Goal: Information Seeking & Learning: Find specific fact

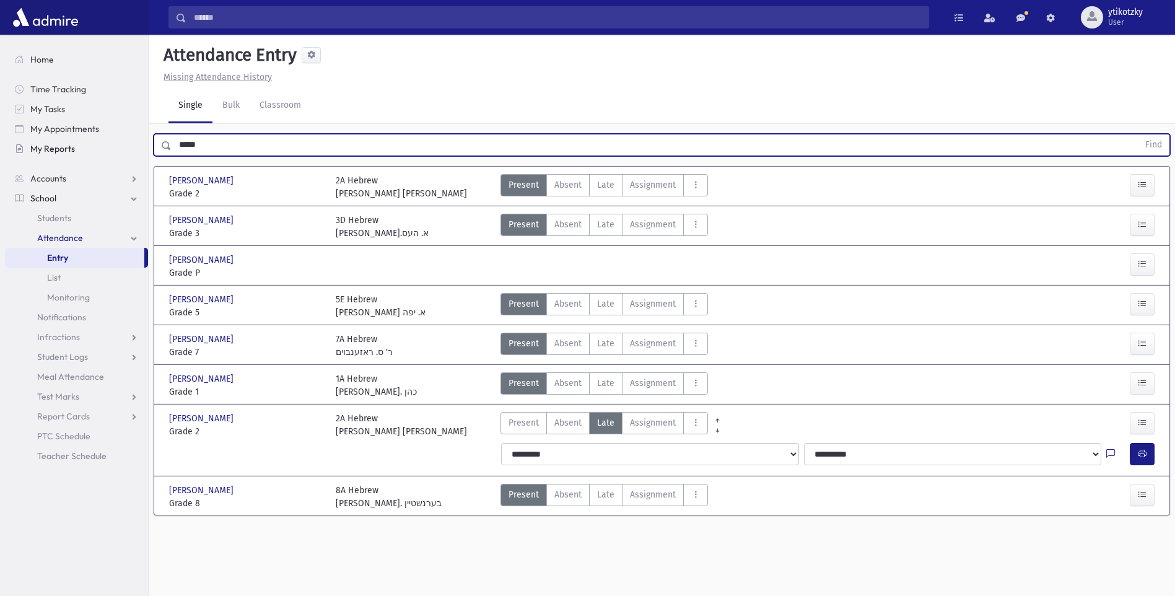
drag, startPoint x: 207, startPoint y: 144, endPoint x: 71, endPoint y: 149, distance: 137.0
click at [108, 149] on div "Search Results All Accounts" at bounding box center [587, 312] width 1175 height 624
type input "****"
click at [1138, 134] on button "Find" at bounding box center [1154, 144] width 32 height 21
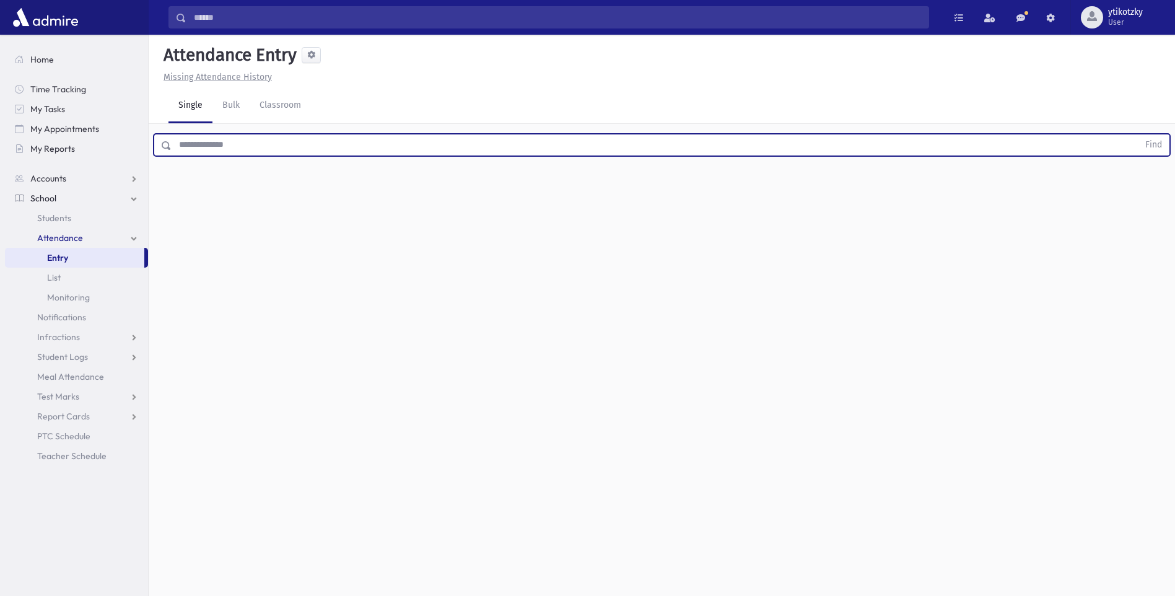
click at [202, 141] on input "text" at bounding box center [655, 145] width 967 height 22
type input "******"
click at [1138, 134] on button "Find" at bounding box center [1154, 144] width 32 height 21
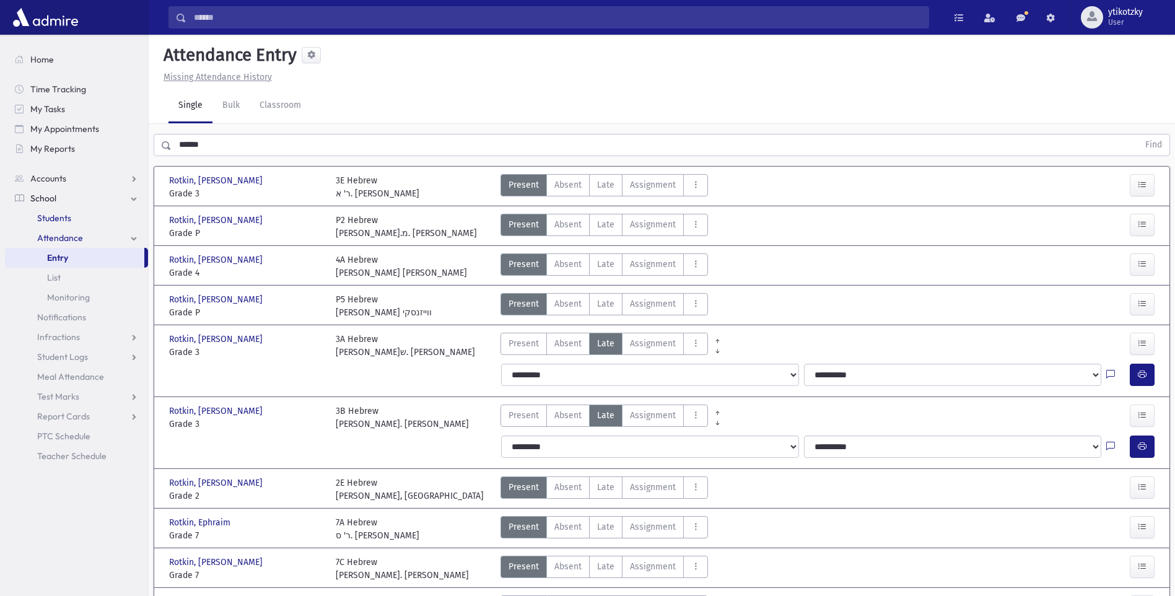
click at [73, 219] on link "Students" at bounding box center [76, 218] width 143 height 20
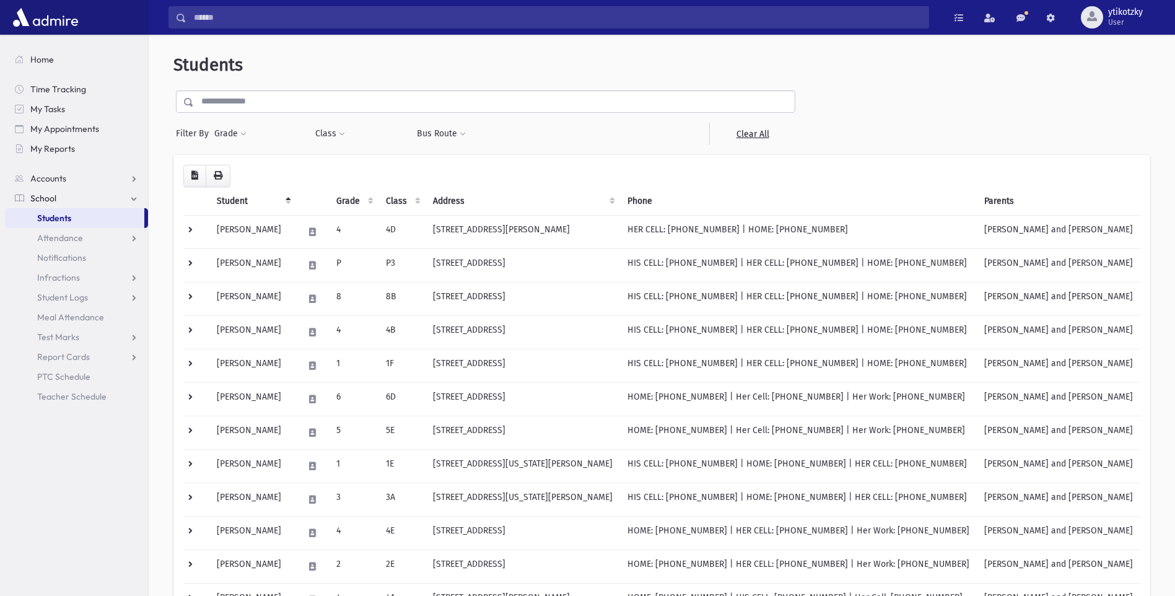
click at [217, 107] on input "text" at bounding box center [494, 101] width 601 height 22
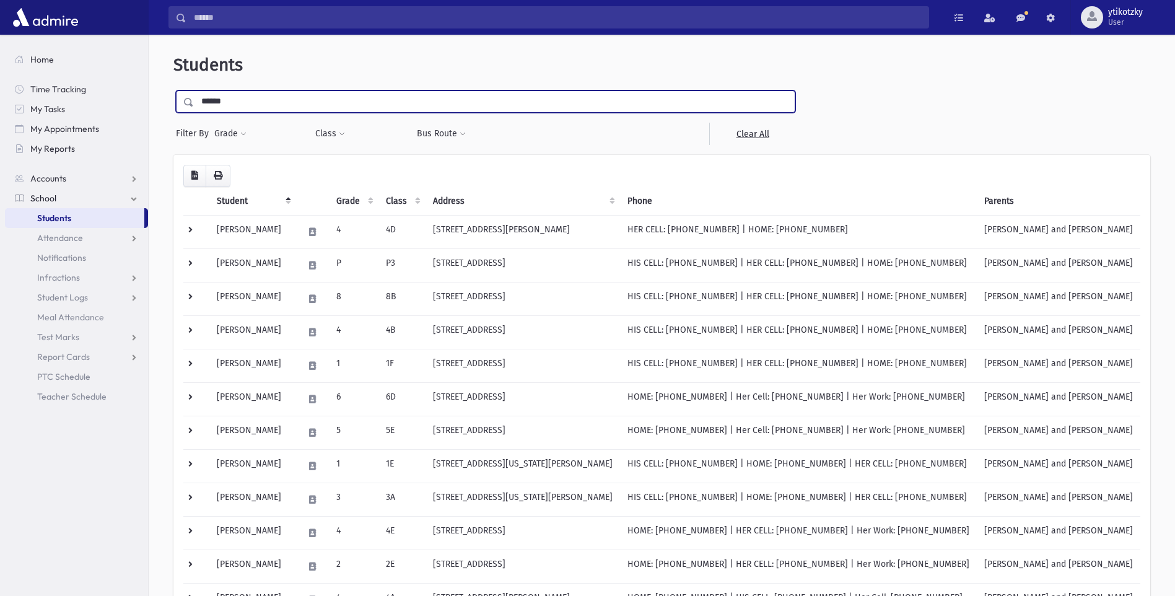
type input "******"
click at [173, 90] on input "submit" at bounding box center [190, 98] width 35 height 17
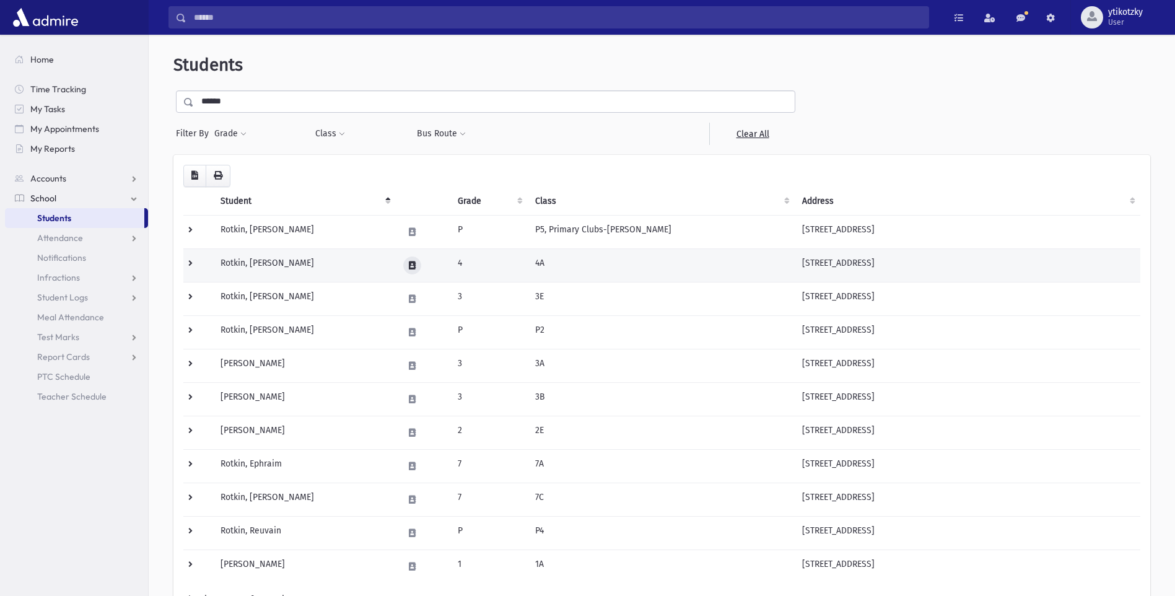
click at [416, 261] on icon at bounding box center [412, 265] width 7 height 8
click at [531, 264] on td "4A" at bounding box center [661, 264] width 267 height 33
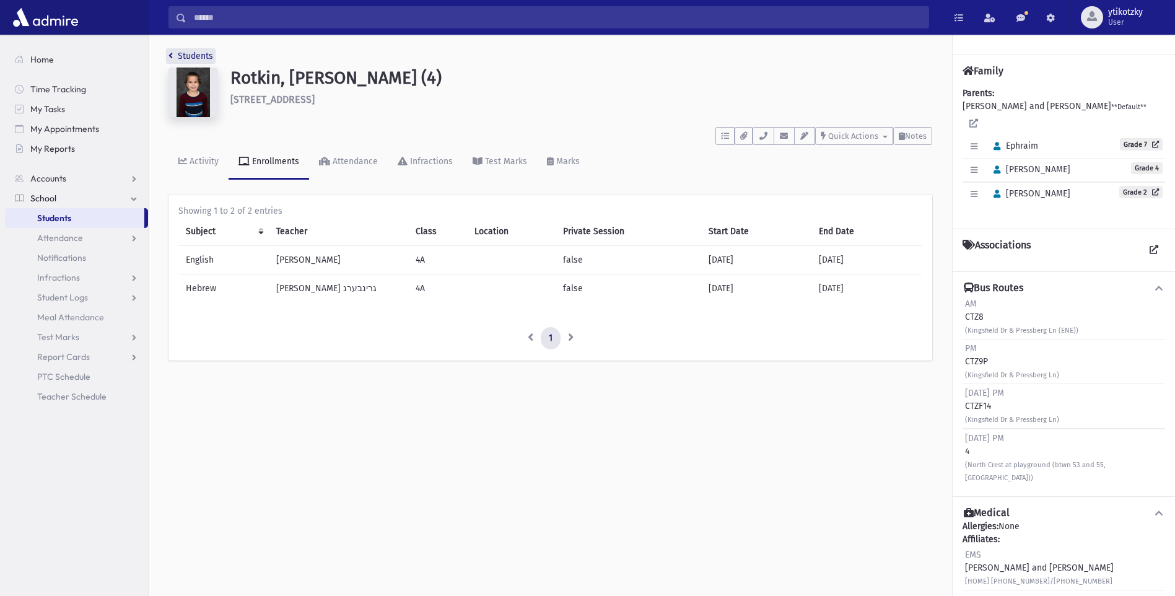
click at [209, 55] on link "Students" at bounding box center [190, 56] width 45 height 11
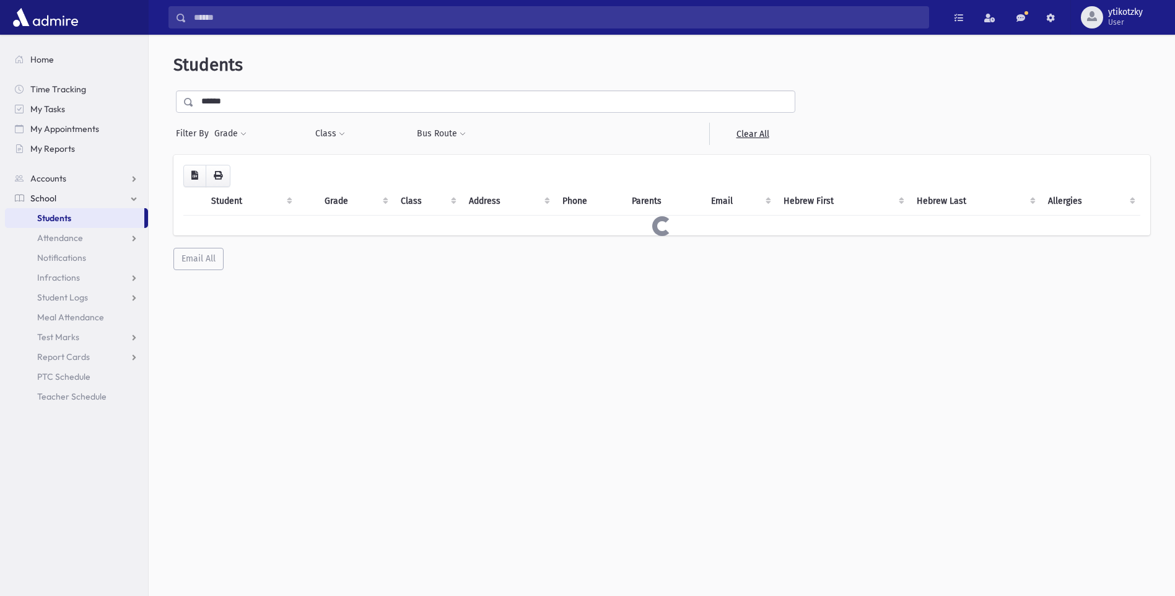
click at [48, 217] on span "Students" at bounding box center [54, 217] width 34 height 11
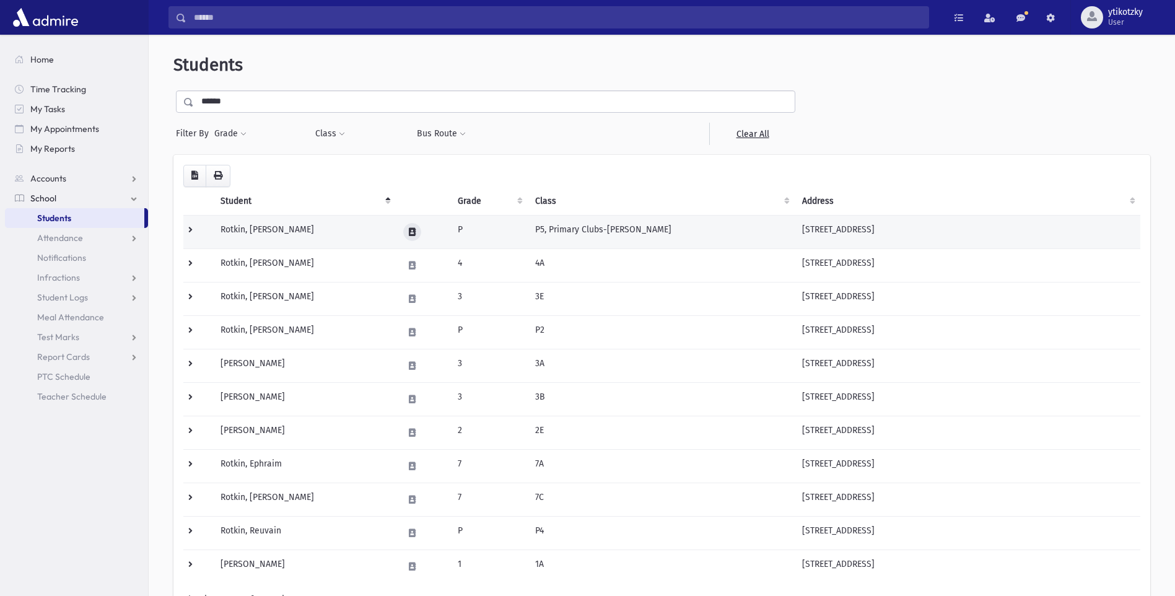
click at [417, 227] on button at bounding box center [412, 232] width 18 height 18
click at [413, 229] on icon at bounding box center [412, 232] width 7 height 8
click at [448, 228] on td at bounding box center [423, 231] width 55 height 33
click at [869, 234] on td "242 Coles Way Lakewood, NJ 08701" at bounding box center [968, 231] width 346 height 33
click at [191, 229] on td at bounding box center [198, 231] width 30 height 33
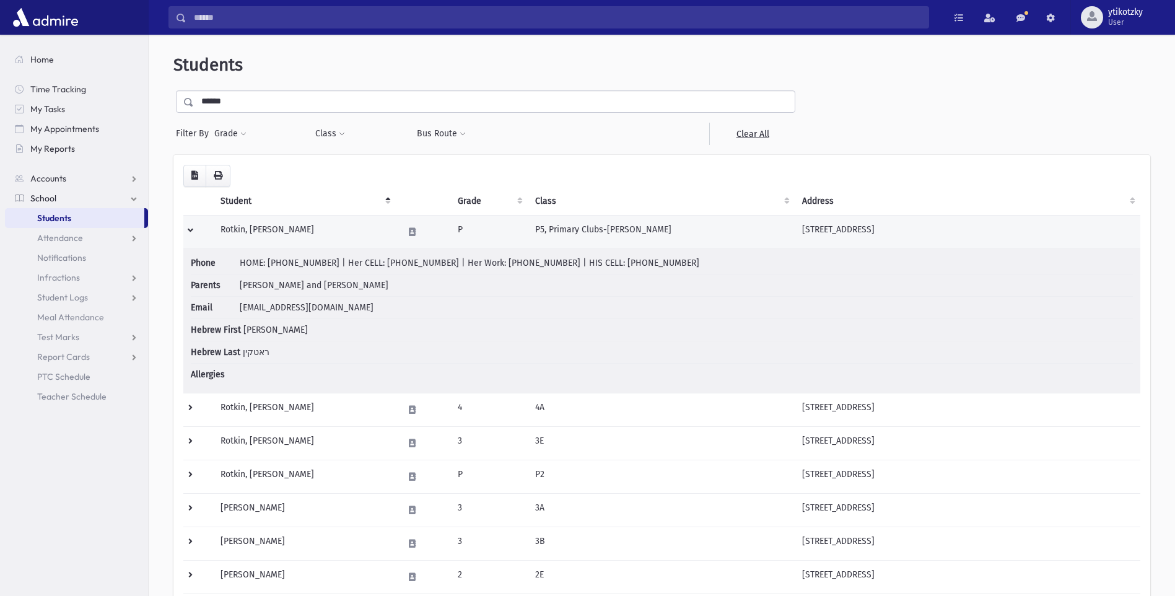
click at [551, 233] on td "P5, Primary Clubs-[PERSON_NAME]" at bounding box center [661, 231] width 267 height 33
click at [190, 228] on td at bounding box center [198, 231] width 30 height 33
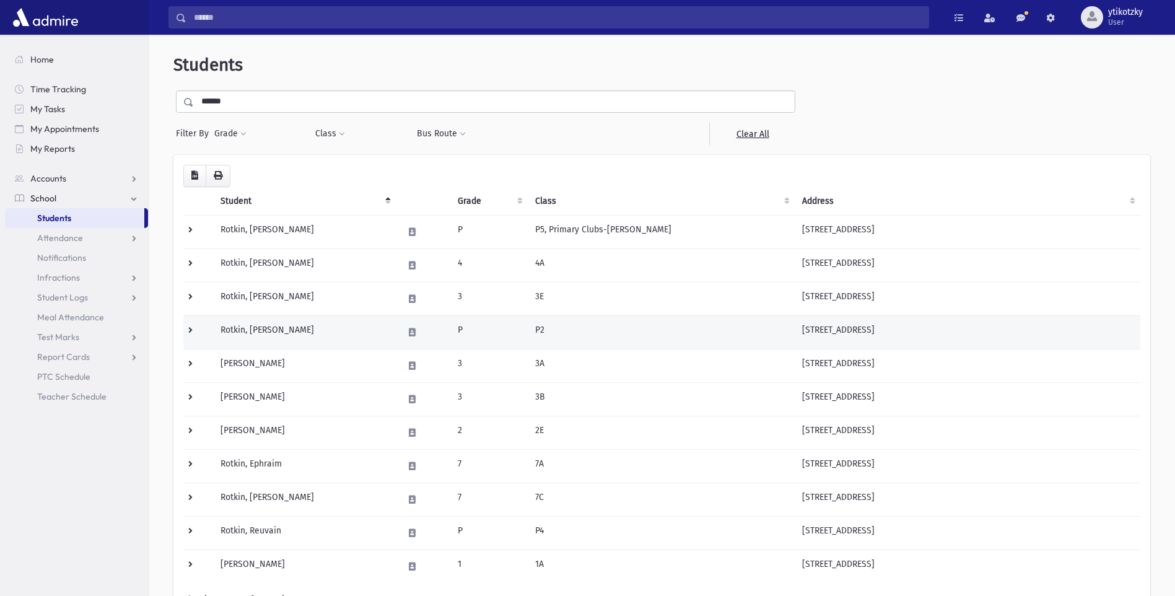
click at [362, 330] on td "Rotkin, Aryeh Leib" at bounding box center [304, 331] width 183 height 33
click at [190, 328] on td at bounding box center [198, 331] width 30 height 33
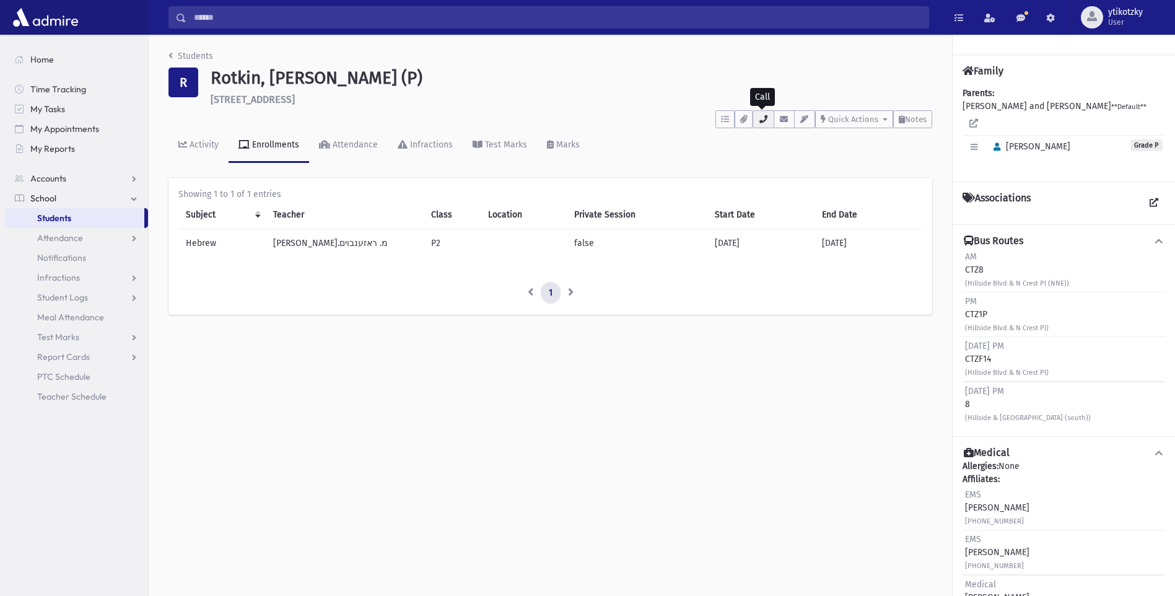
click at [758, 122] on icon "button" at bounding box center [763, 119] width 10 height 8
click at [189, 50] on li "Students" at bounding box center [190, 56] width 45 height 13
click at [193, 56] on link "Students" at bounding box center [190, 56] width 45 height 11
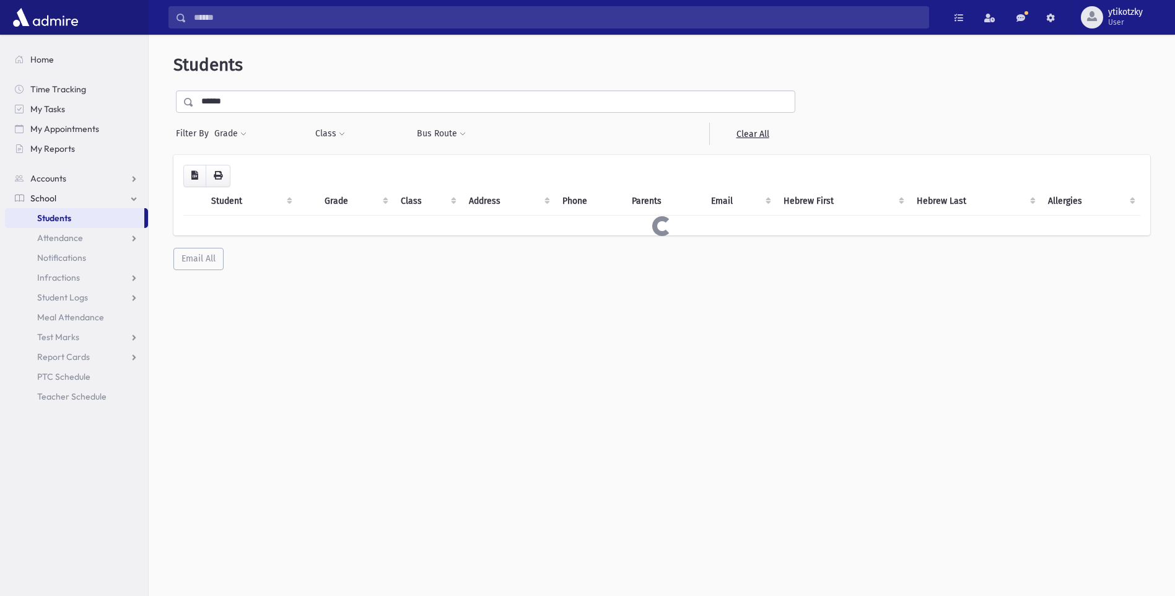
drag, startPoint x: 224, startPoint y: 104, endPoint x: 190, endPoint y: 99, distance: 35.0
click at [190, 99] on div "******" at bounding box center [485, 101] width 619 height 22
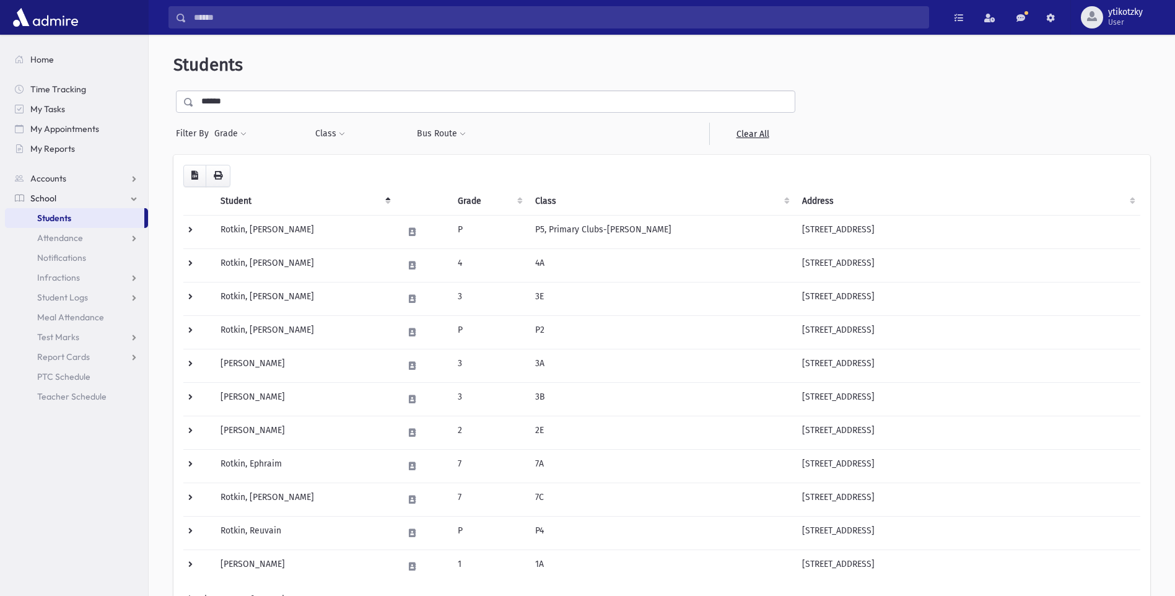
type input "******"
click at [173, 90] on input "submit" at bounding box center [190, 98] width 35 height 17
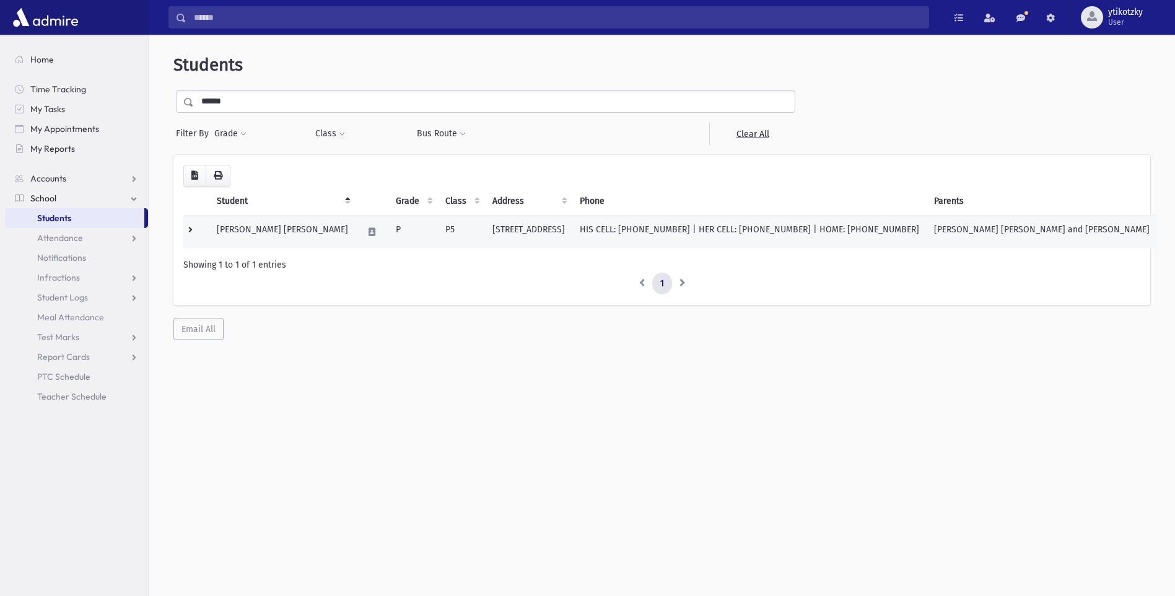
click at [362, 232] on td at bounding box center [372, 231] width 33 height 33
click at [487, 242] on td "[STREET_ADDRESS]" at bounding box center [528, 231] width 87 height 33
click at [541, 234] on td "[STREET_ADDRESS]" at bounding box center [528, 231] width 87 height 33
click at [541, 234] on td "165 North Crest Place Lakewood, NJ 08701" at bounding box center [528, 231] width 87 height 33
drag, startPoint x: 541, startPoint y: 234, endPoint x: 449, endPoint y: 224, distance: 92.3
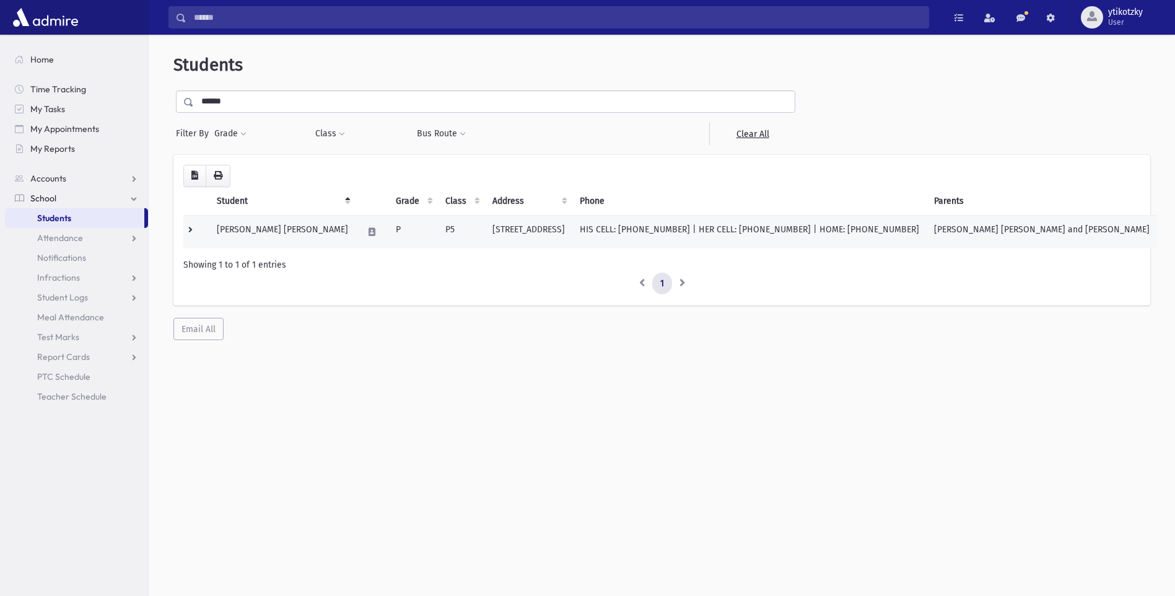
click at [449, 224] on td "P5" at bounding box center [461, 231] width 47 height 33
